Goal: Navigation & Orientation: Find specific page/section

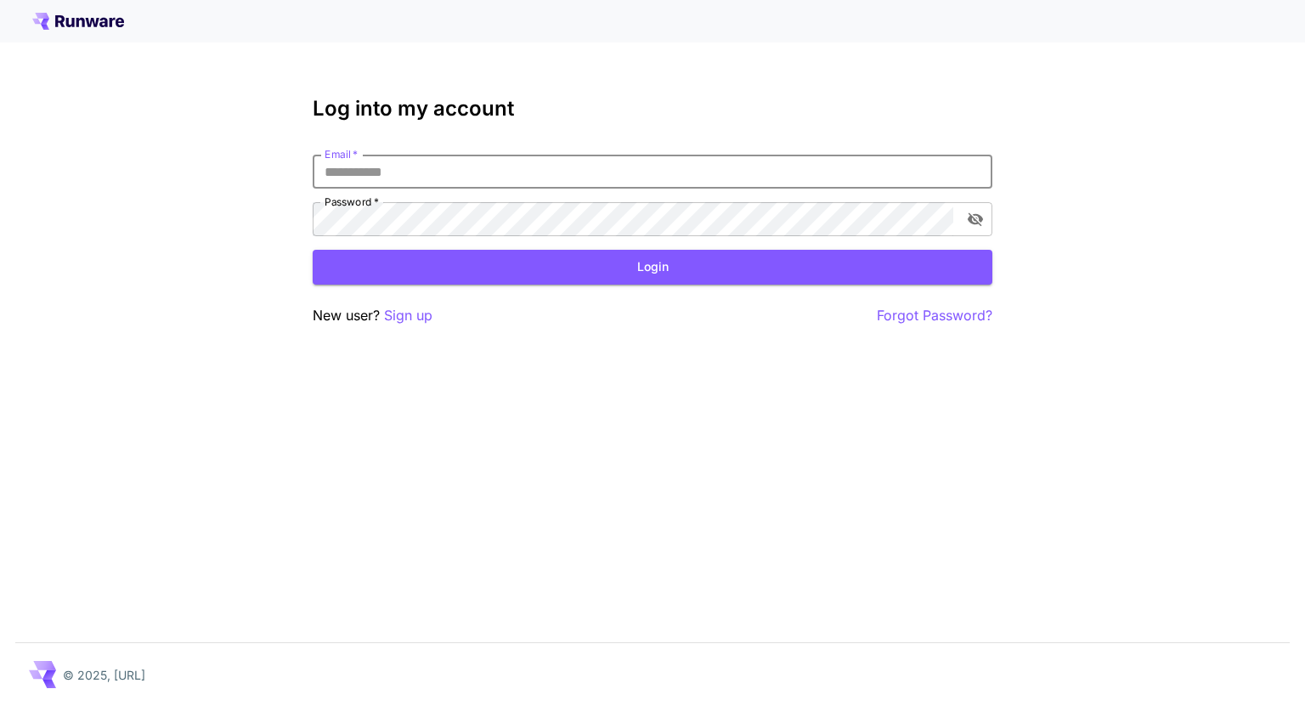
click at [440, 166] on input "Email   *" at bounding box center [653, 172] width 680 height 34
type input "**********"
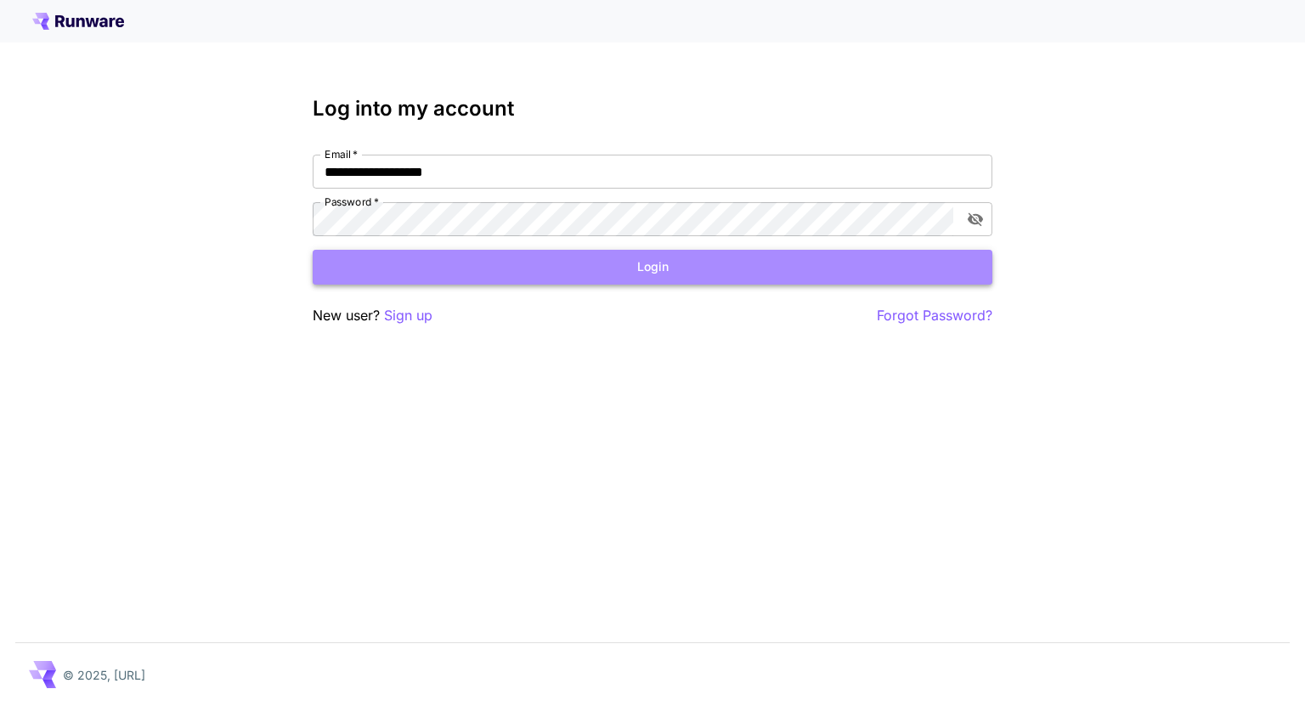
click at [653, 278] on button "Login" at bounding box center [653, 267] width 680 height 35
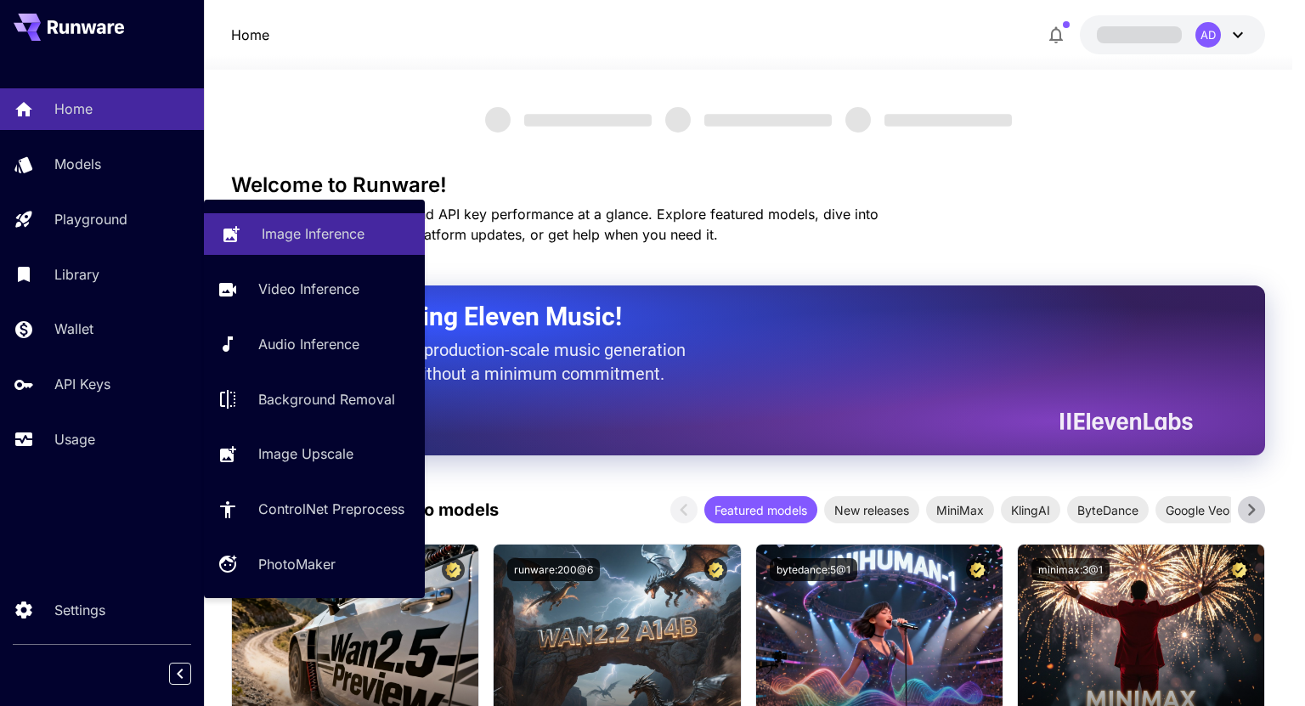
click at [226, 230] on icon at bounding box center [231, 229] width 16 height 16
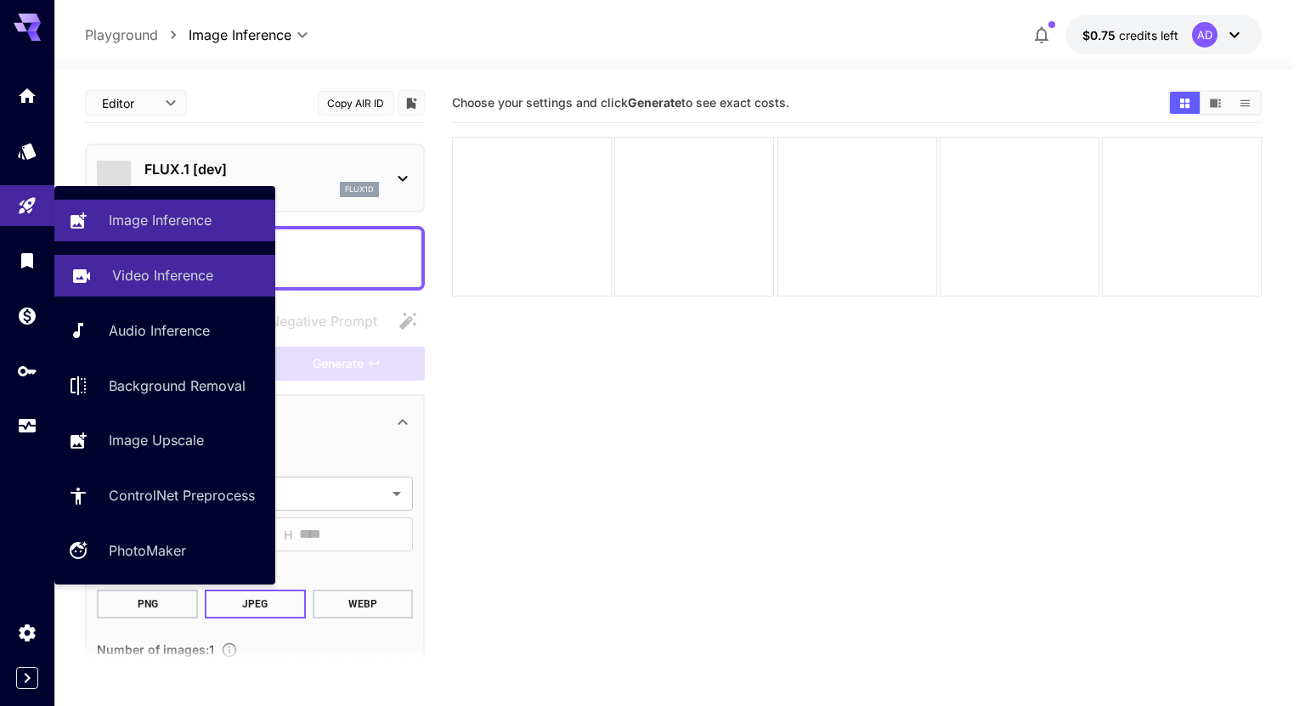
click at [147, 261] on link "Video Inference" at bounding box center [164, 276] width 221 height 42
type input "**********"
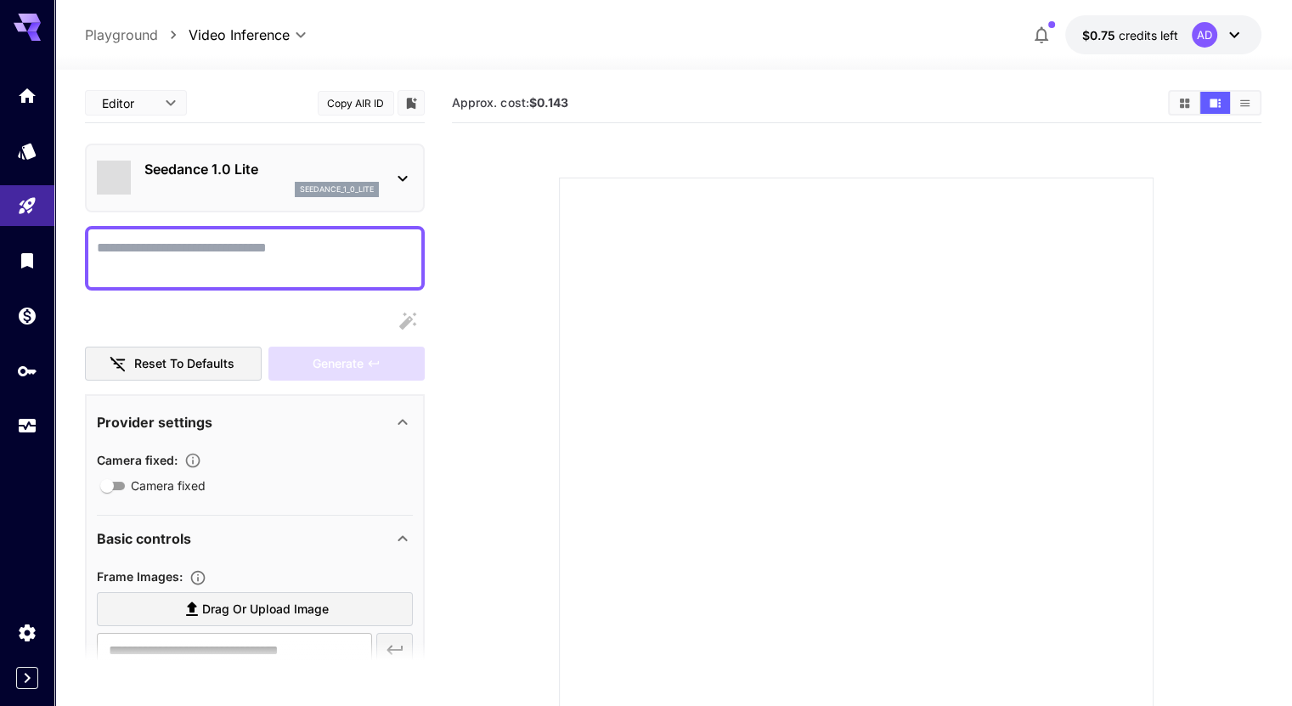
click at [1185, 107] on icon "Show media in grid view" at bounding box center [1185, 103] width 13 height 13
click at [540, 186] on div at bounding box center [552, 237] width 201 height 201
click at [17, 635] on link at bounding box center [27, 633] width 54 height 42
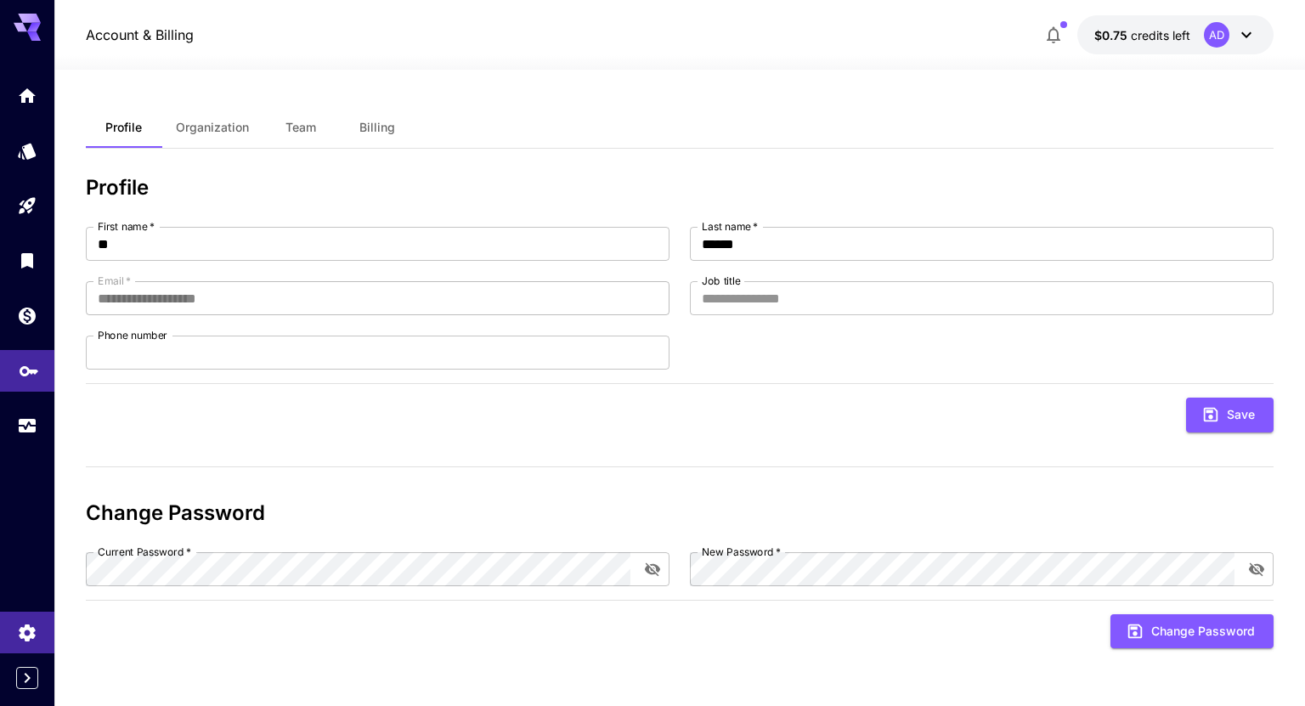
click at [15, 376] on link at bounding box center [27, 371] width 54 height 42
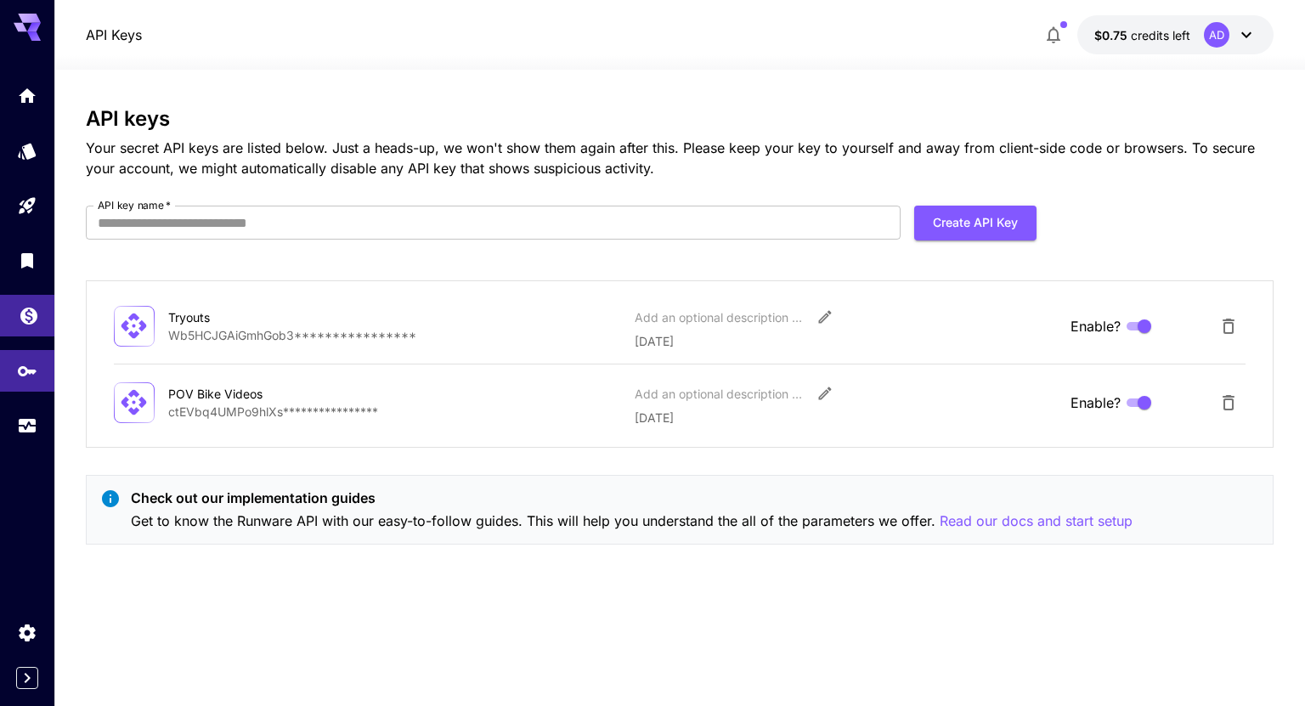
click at [39, 319] on link at bounding box center [27, 316] width 54 height 42
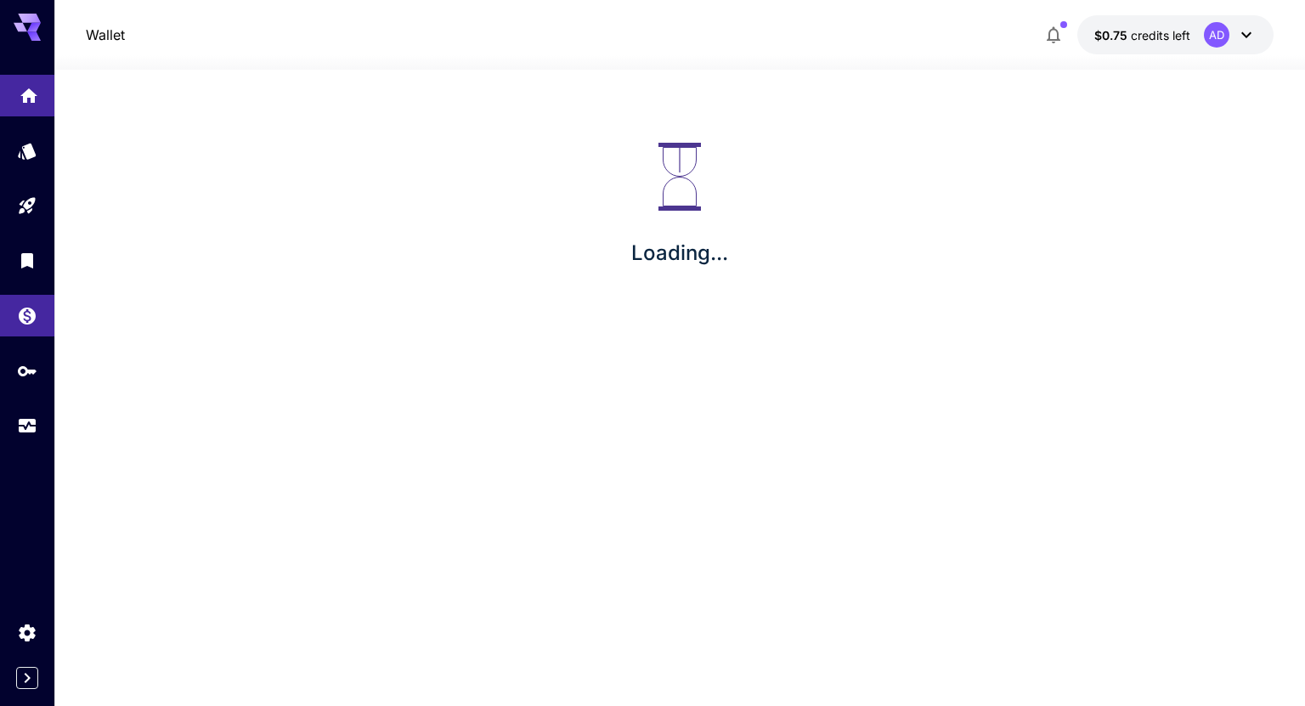
click at [24, 105] on link at bounding box center [27, 96] width 54 height 42
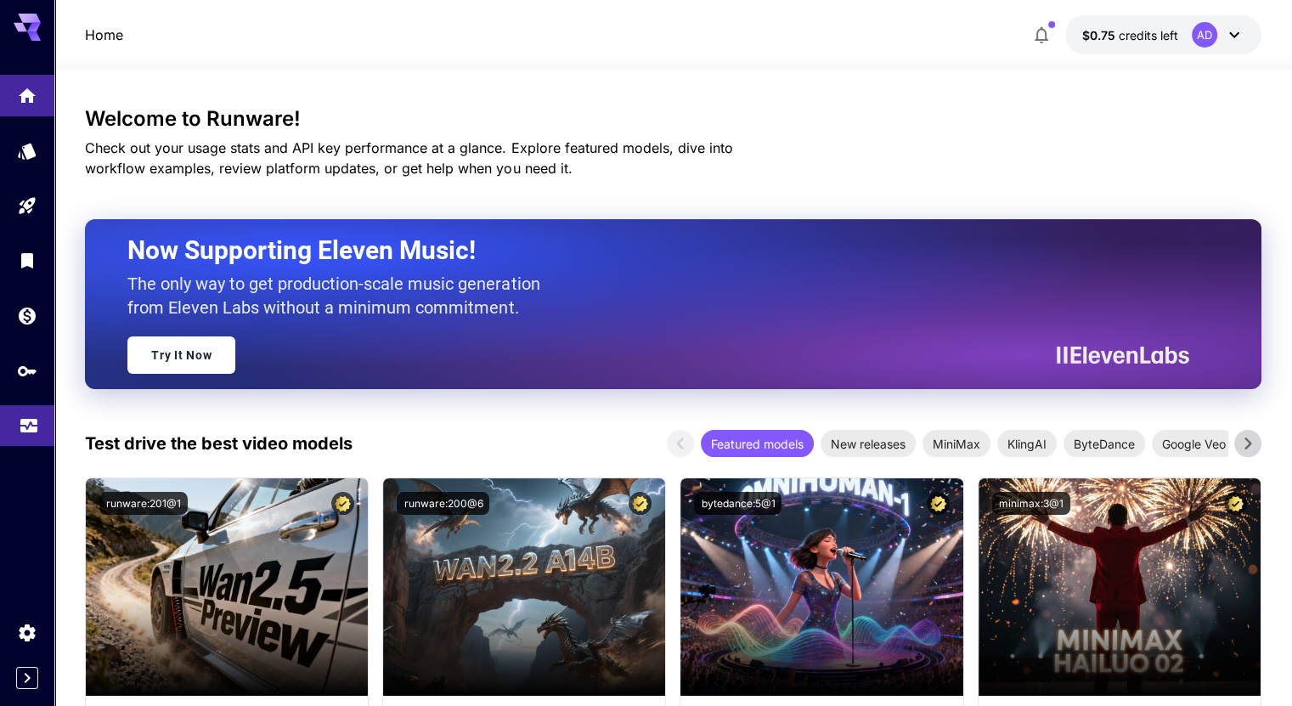
click at [15, 423] on link at bounding box center [27, 426] width 54 height 42
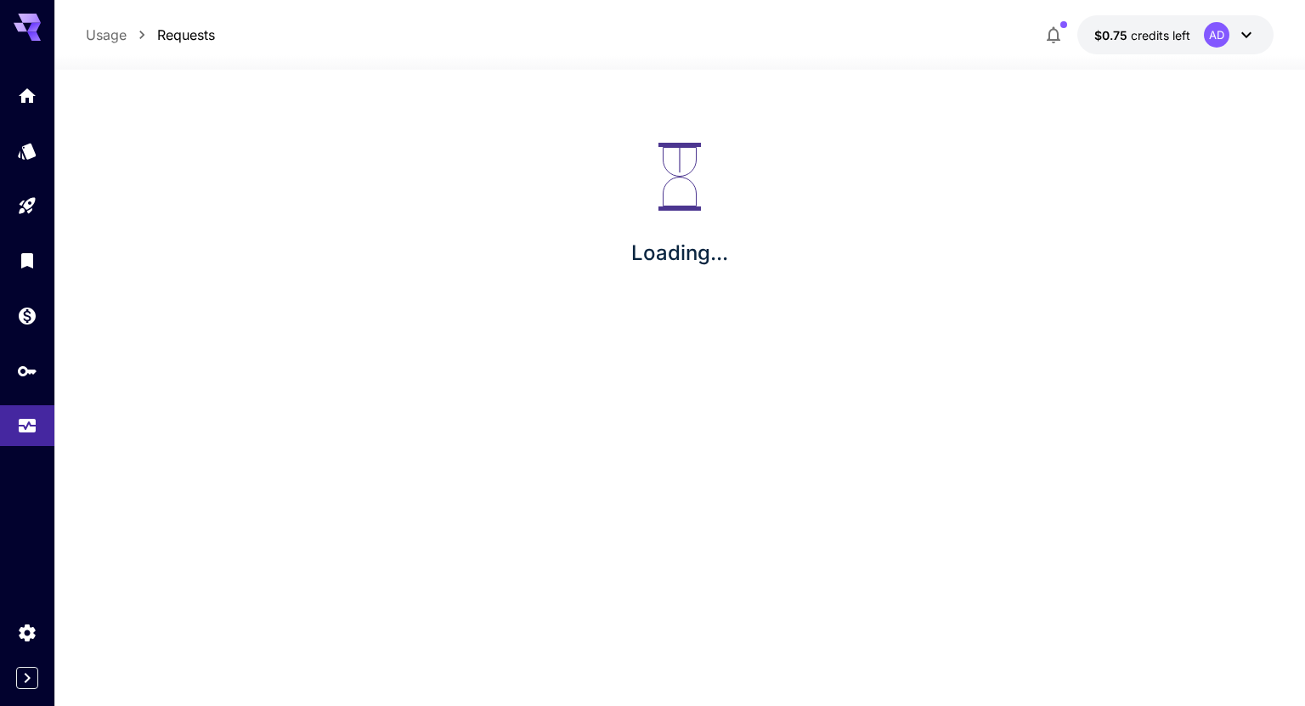
click at [1063, 39] on icon "button" at bounding box center [1053, 35] width 20 height 20
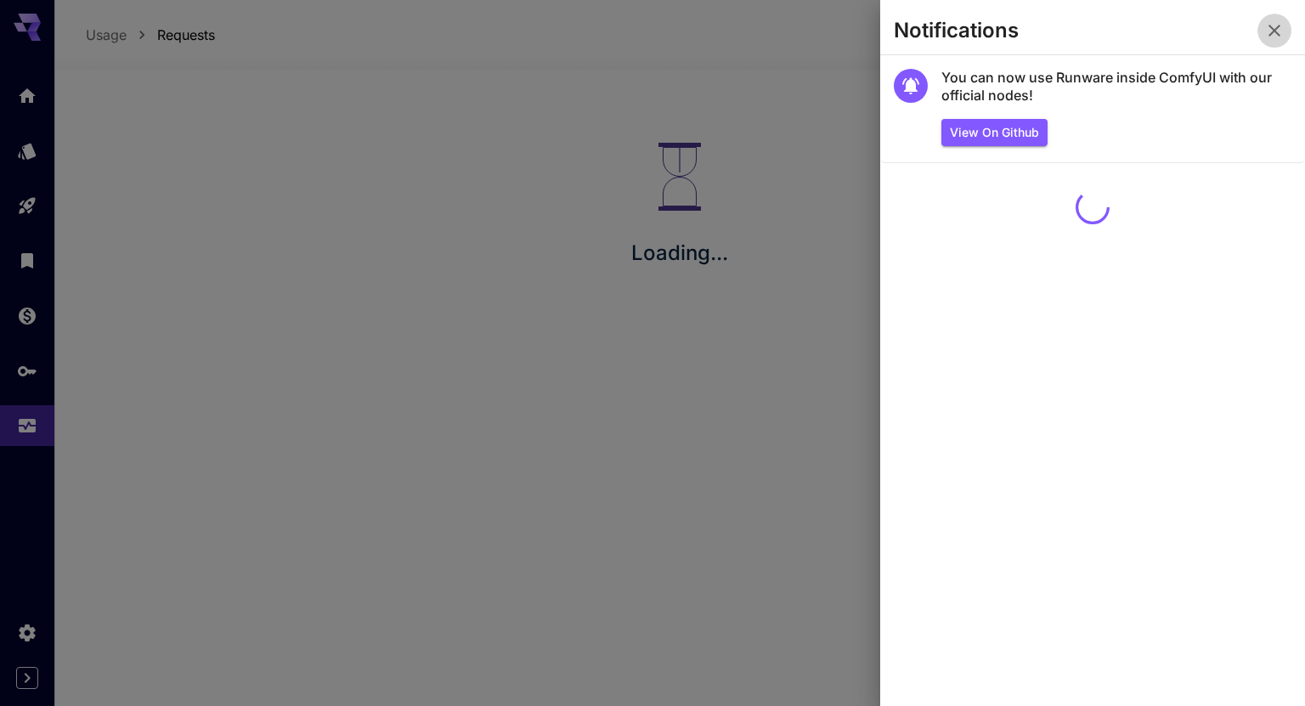
click at [1272, 31] on icon "button" at bounding box center [1274, 30] width 20 height 20
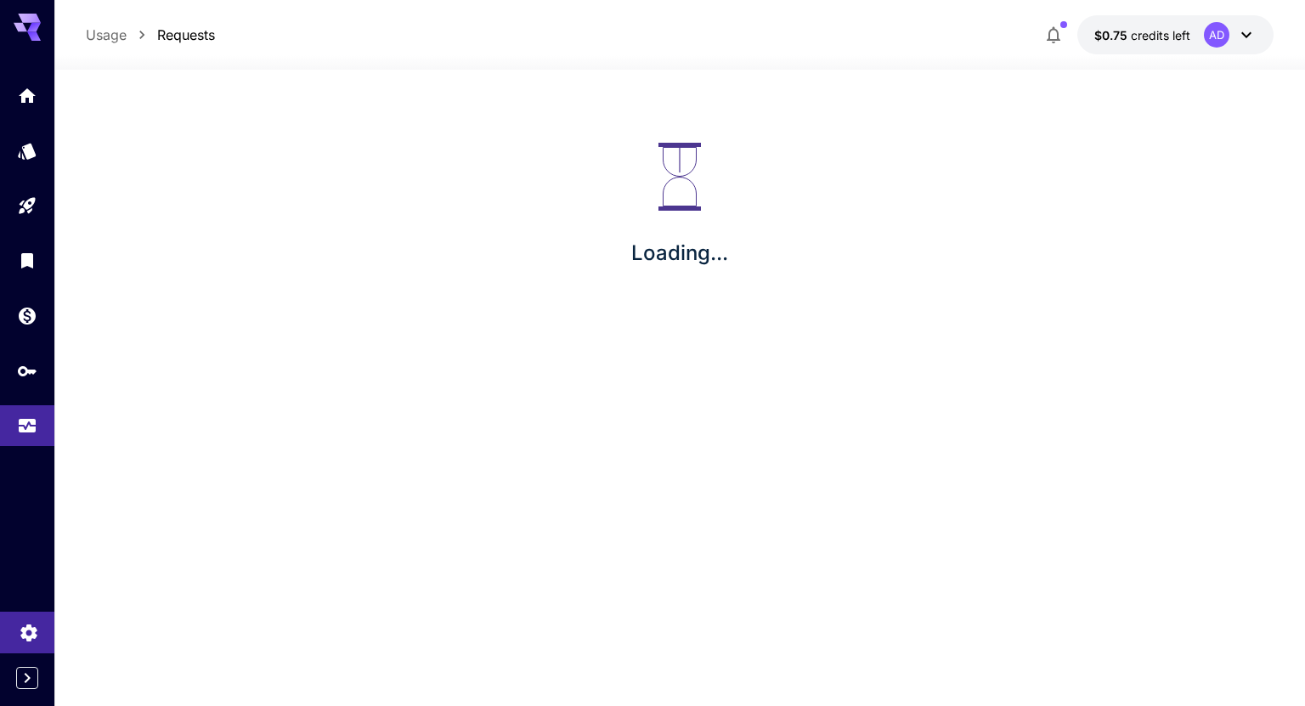
click at [32, 628] on icon "Settings" at bounding box center [28, 627] width 16 height 17
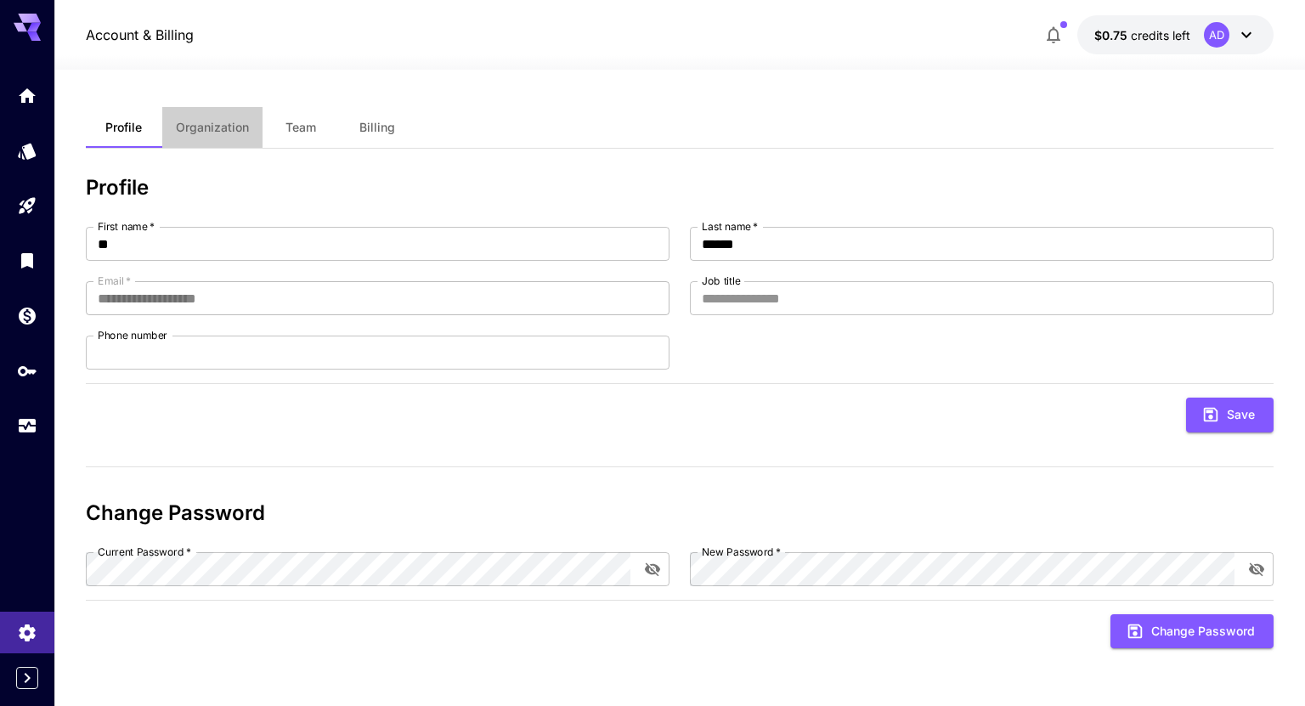
click at [223, 129] on span "Organization" at bounding box center [212, 127] width 73 height 15
